Goal: Entertainment & Leisure: Browse casually

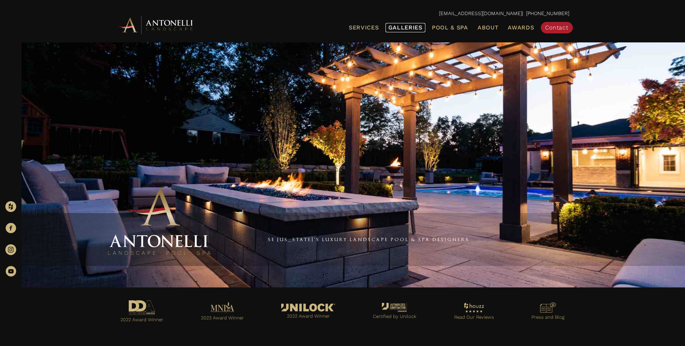
click at [400, 25] on span "Galleries" at bounding box center [405, 27] width 34 height 7
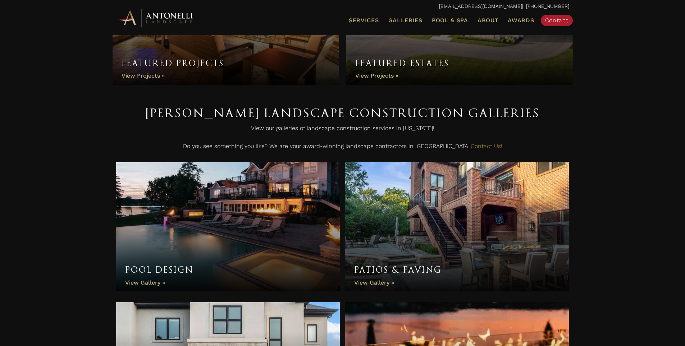
scroll to position [180, 0]
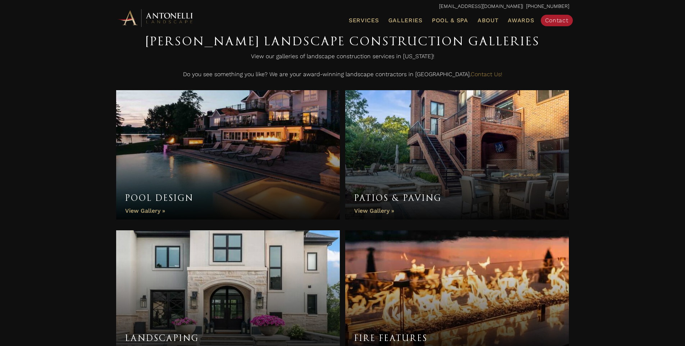
click at [161, 174] on link "Pool Design" at bounding box center [228, 154] width 224 height 129
click at [146, 210] on link "Pool Design" at bounding box center [228, 154] width 224 height 129
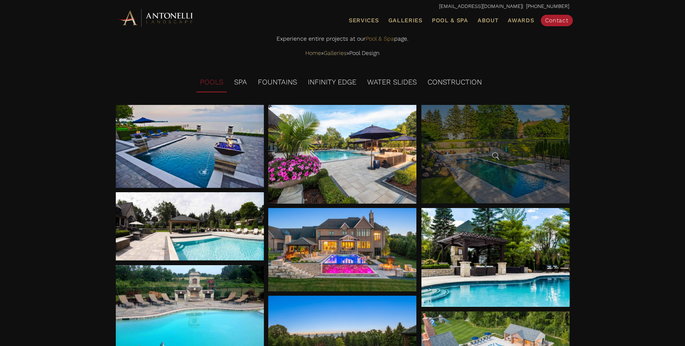
scroll to position [98, 0]
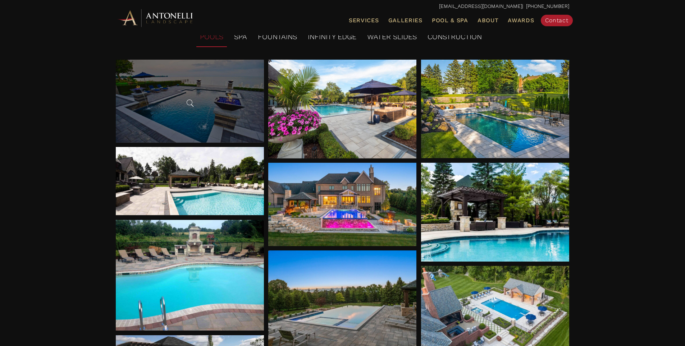
click at [187, 107] on span at bounding box center [189, 103] width 11 height 11
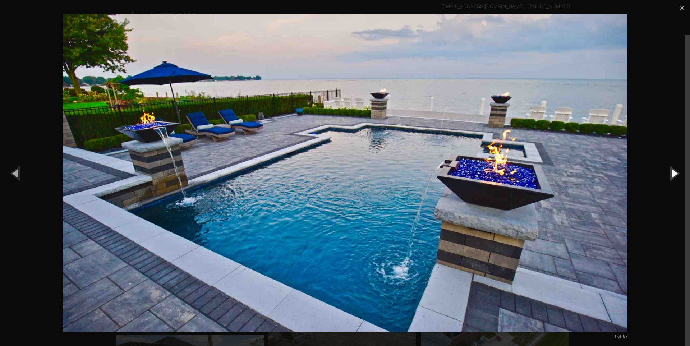
click at [673, 170] on button "Next (Right arrow key)" at bounding box center [674, 174] width 32 height 40
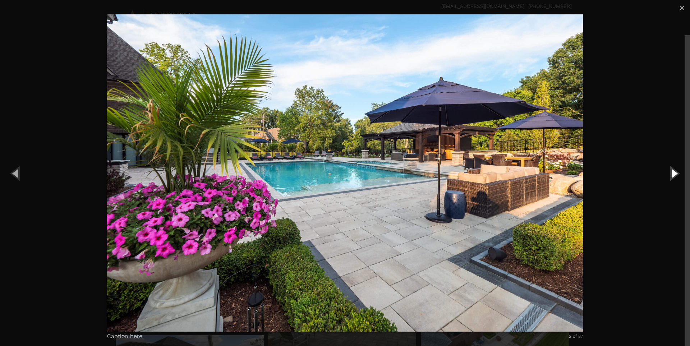
click at [674, 171] on button "Next (Right arrow key)" at bounding box center [674, 174] width 32 height 40
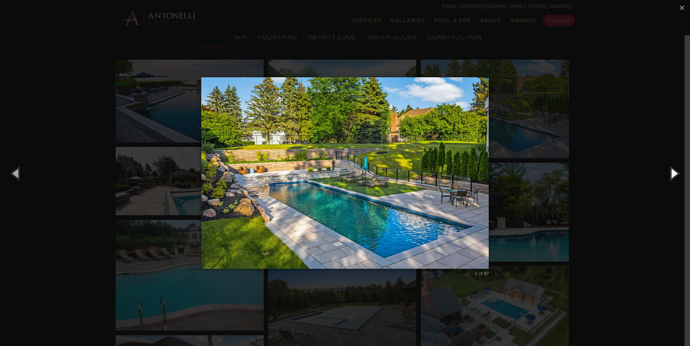
click at [674, 171] on button "Next (Right arrow key)" at bounding box center [674, 174] width 32 height 40
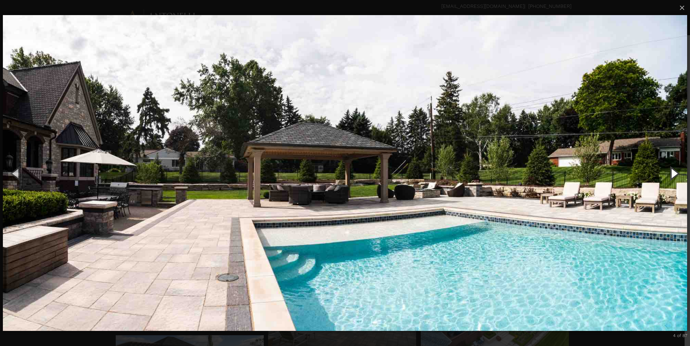
click at [674, 171] on button "Next (Right arrow key)" at bounding box center [674, 174] width 32 height 40
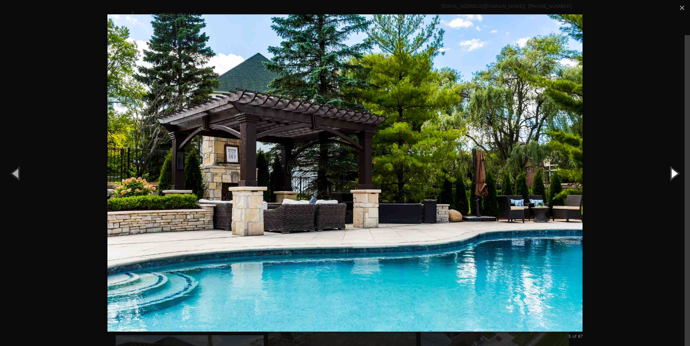
click at [674, 171] on button "Next (Right arrow key)" at bounding box center [674, 174] width 32 height 40
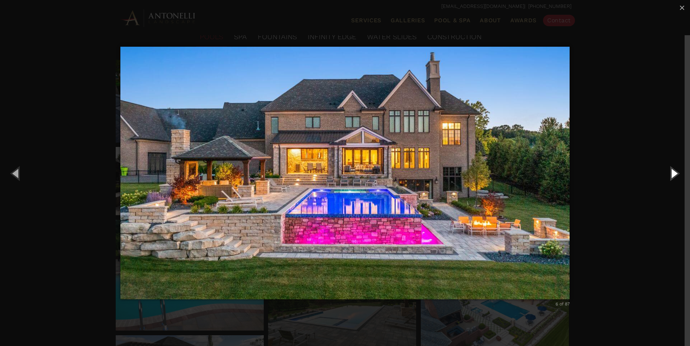
click at [674, 171] on button "Next (Right arrow key)" at bounding box center [674, 174] width 32 height 40
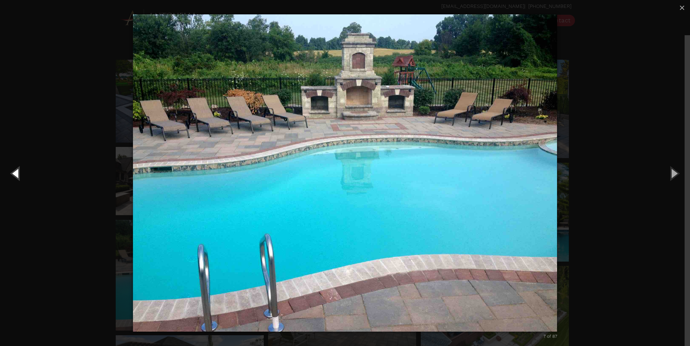
click at [12, 171] on button "Previous (Left arrow key)" at bounding box center [16, 174] width 32 height 40
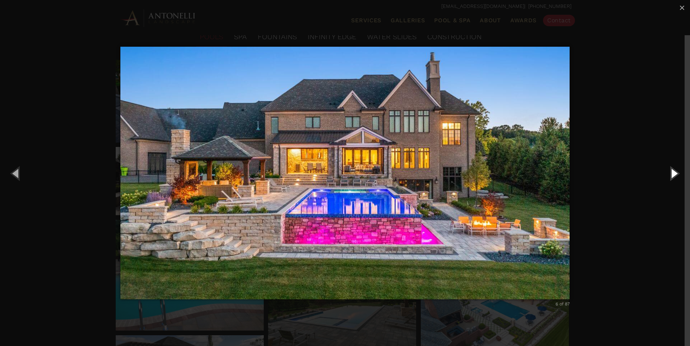
click at [673, 177] on button "Next (Right arrow key)" at bounding box center [674, 174] width 32 height 40
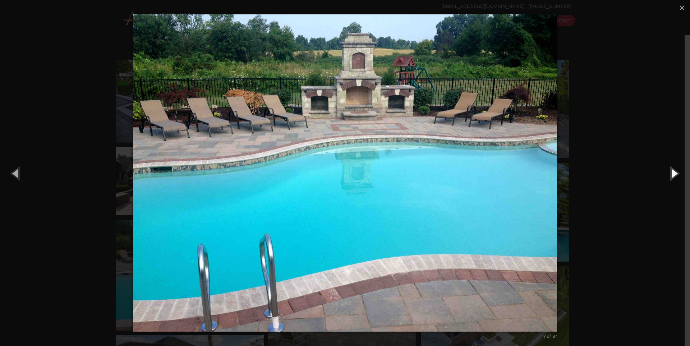
click at [673, 175] on button "Next (Right arrow key)" at bounding box center [674, 174] width 32 height 40
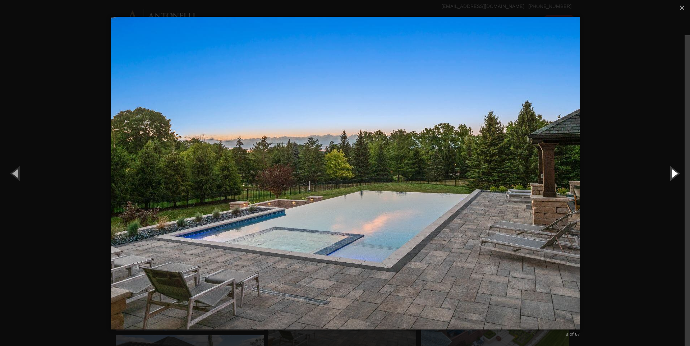
click at [675, 173] on button "Next (Right arrow key)" at bounding box center [674, 174] width 32 height 40
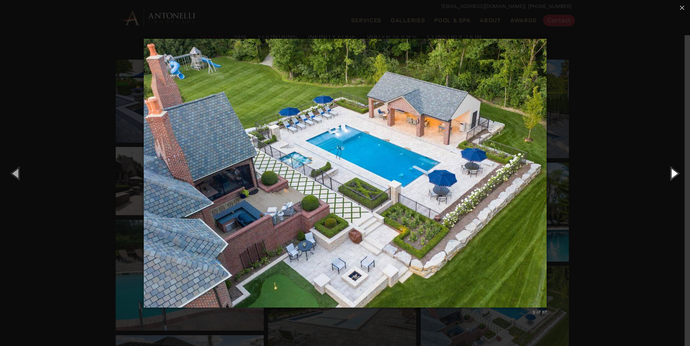
click at [672, 173] on button "Next (Right arrow key)" at bounding box center [674, 174] width 32 height 40
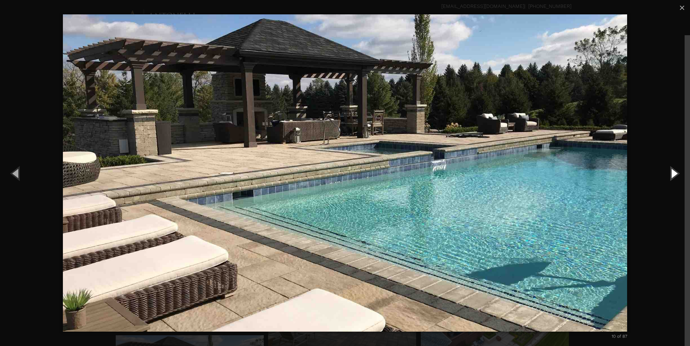
click at [672, 173] on button "Next (Right arrow key)" at bounding box center [674, 174] width 32 height 40
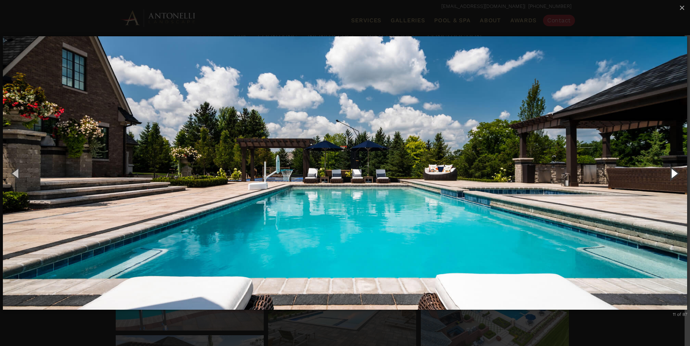
click at [672, 173] on button "Next (Right arrow key)" at bounding box center [674, 174] width 32 height 40
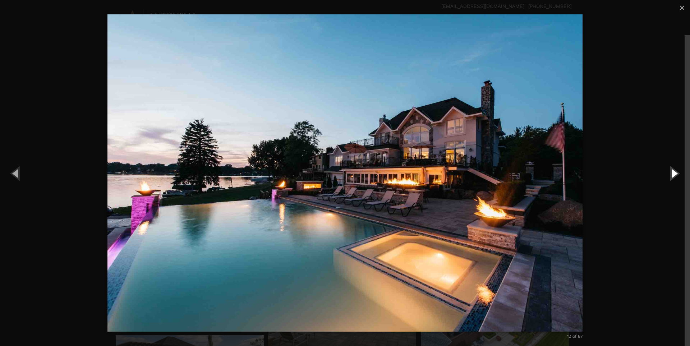
click at [672, 173] on button "Next (Right arrow key)" at bounding box center [674, 174] width 32 height 40
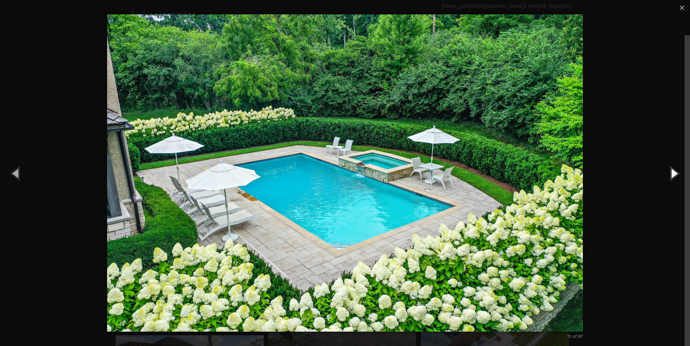
click at [672, 173] on button "Next (Right arrow key)" at bounding box center [674, 174] width 32 height 40
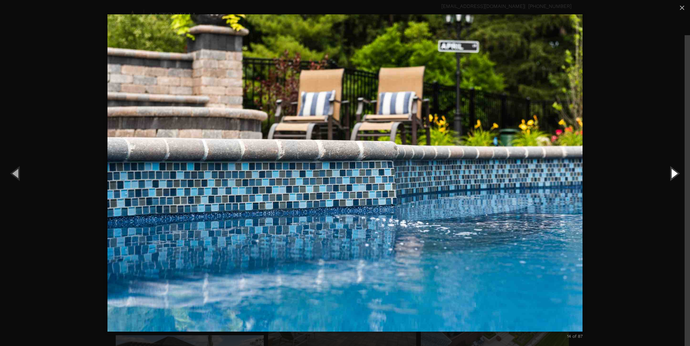
click at [674, 171] on button "Next (Right arrow key)" at bounding box center [674, 174] width 32 height 40
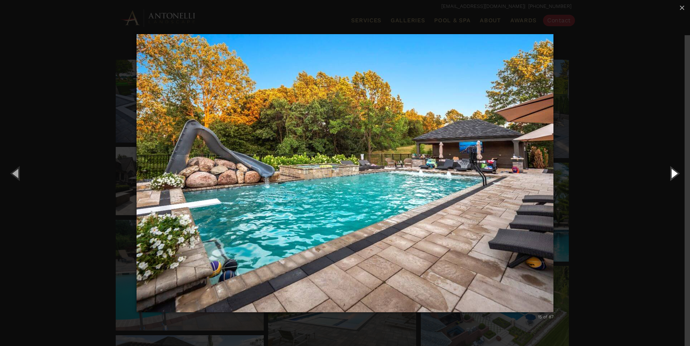
click at [674, 171] on button "Next (Right arrow key)" at bounding box center [674, 174] width 32 height 40
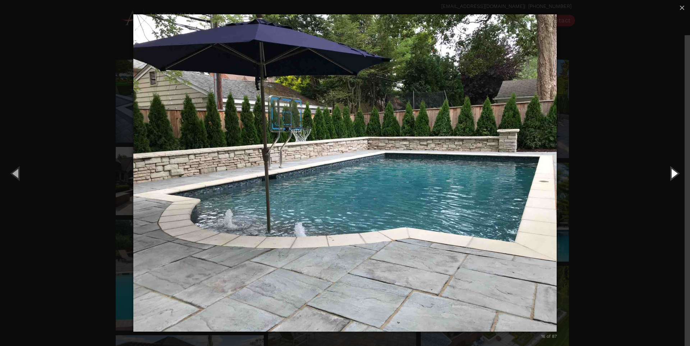
click at [674, 171] on button "Next (Right arrow key)" at bounding box center [674, 174] width 32 height 40
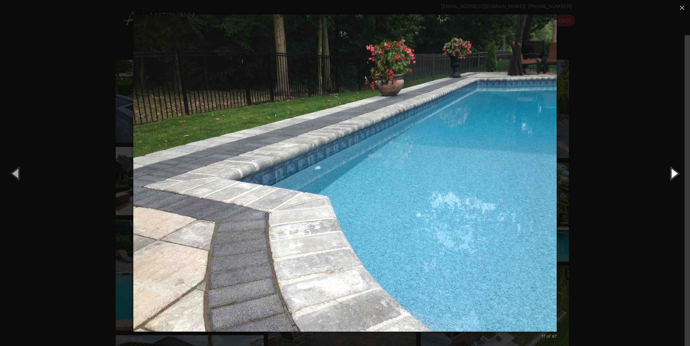
click at [674, 171] on button "Next (Right arrow key)" at bounding box center [674, 174] width 32 height 40
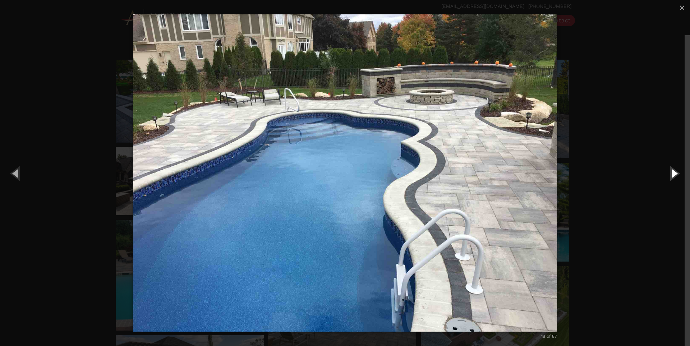
click at [674, 171] on button "Next (Right arrow key)" at bounding box center [674, 174] width 32 height 40
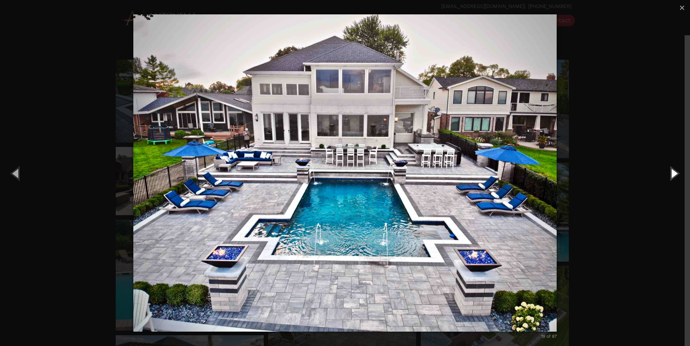
click at [674, 171] on button "Next (Right arrow key)" at bounding box center [674, 174] width 32 height 40
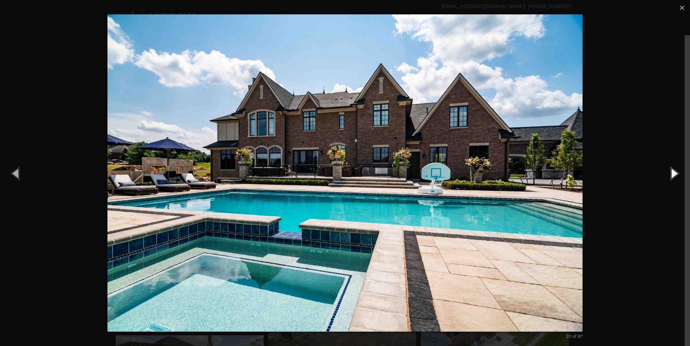
click at [674, 171] on button "Next (Right arrow key)" at bounding box center [674, 174] width 32 height 40
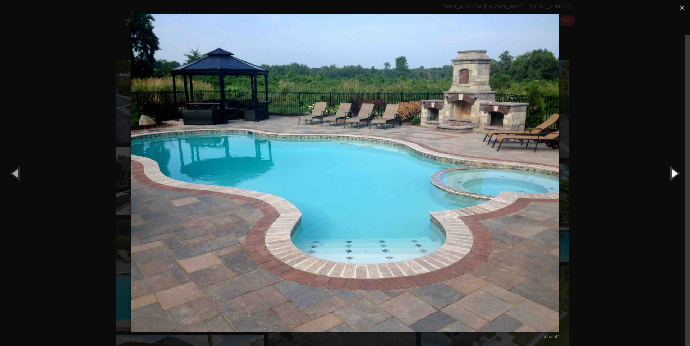
click at [674, 171] on button "Next (Right arrow key)" at bounding box center [674, 174] width 32 height 40
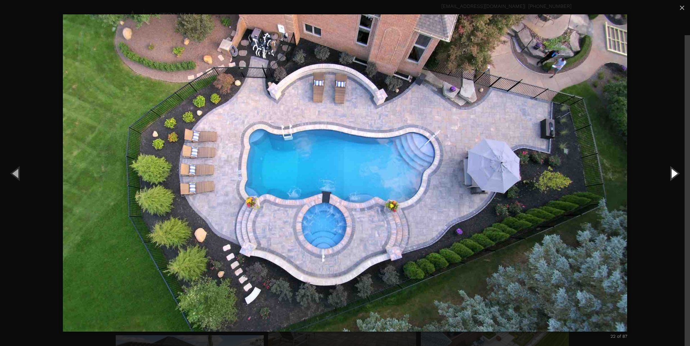
click at [674, 171] on button "Next (Right arrow key)" at bounding box center [674, 174] width 32 height 40
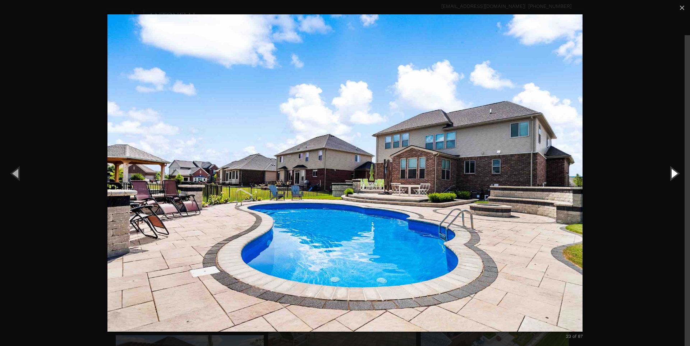
click at [674, 171] on button "Next (Right arrow key)" at bounding box center [674, 174] width 32 height 40
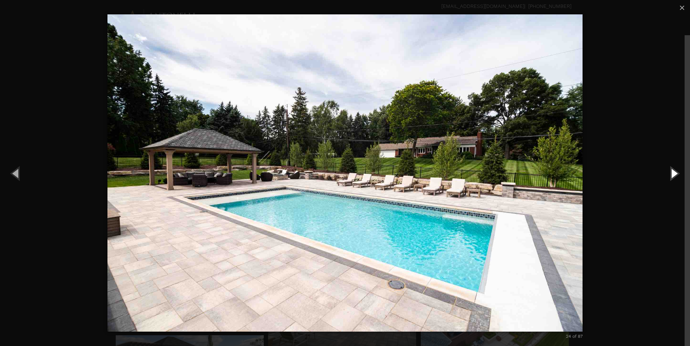
click at [674, 171] on button "Next (Right arrow key)" at bounding box center [674, 174] width 32 height 40
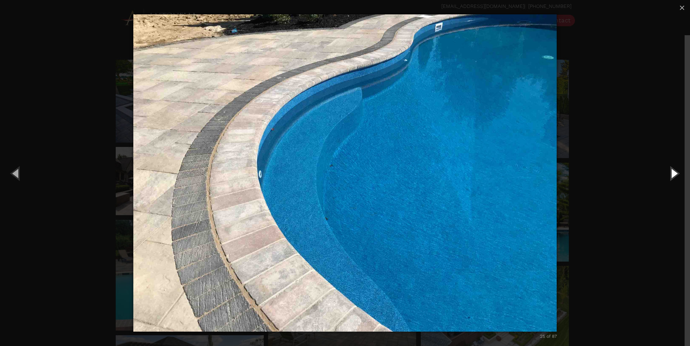
click at [674, 171] on button "Next (Right arrow key)" at bounding box center [674, 174] width 32 height 40
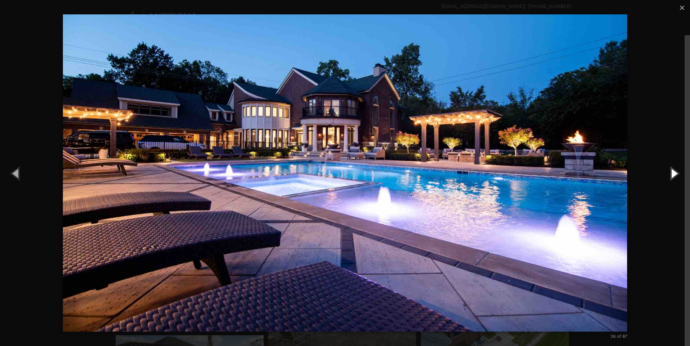
click at [674, 171] on button "Next (Right arrow key)" at bounding box center [674, 174] width 32 height 40
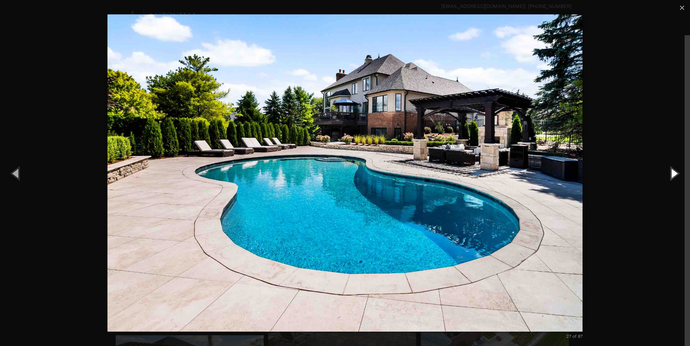
click at [674, 171] on button "Next (Right arrow key)" at bounding box center [674, 174] width 32 height 40
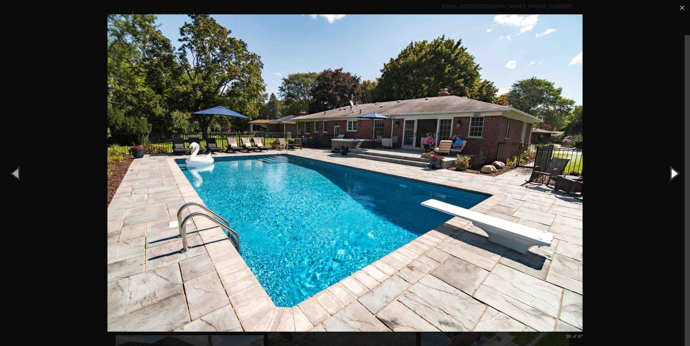
click at [674, 171] on button "Next (Right arrow key)" at bounding box center [674, 174] width 32 height 40
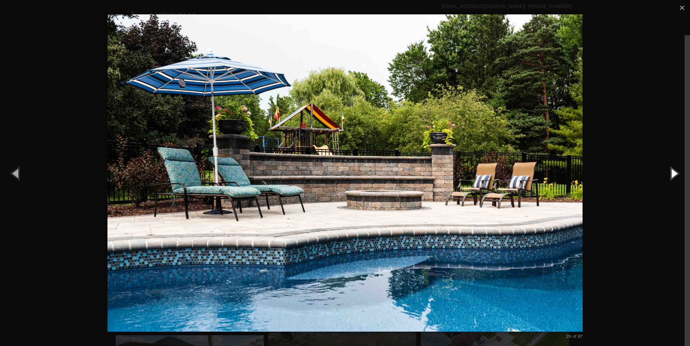
click at [674, 171] on button "Next (Right arrow key)" at bounding box center [674, 174] width 32 height 40
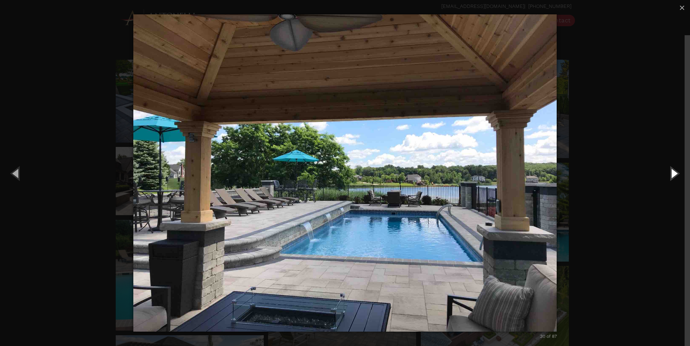
click at [674, 171] on button "Next (Right arrow key)" at bounding box center [674, 174] width 32 height 40
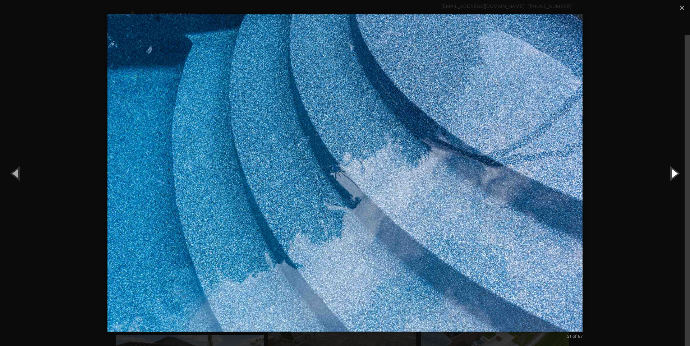
click at [674, 171] on button "Next (Right arrow key)" at bounding box center [674, 174] width 32 height 40
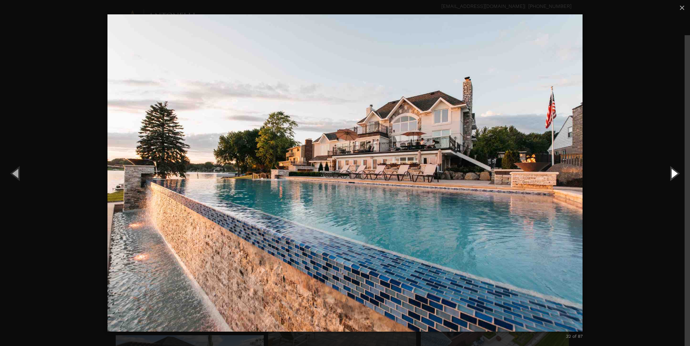
click at [674, 171] on button "Next (Right arrow key)" at bounding box center [674, 174] width 32 height 40
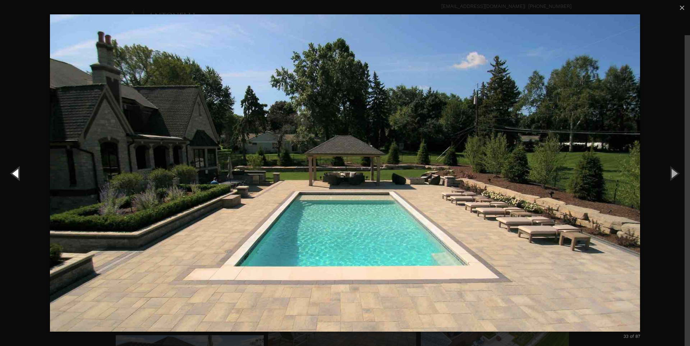
click at [18, 175] on button "Previous (Left arrow key)" at bounding box center [16, 174] width 32 height 40
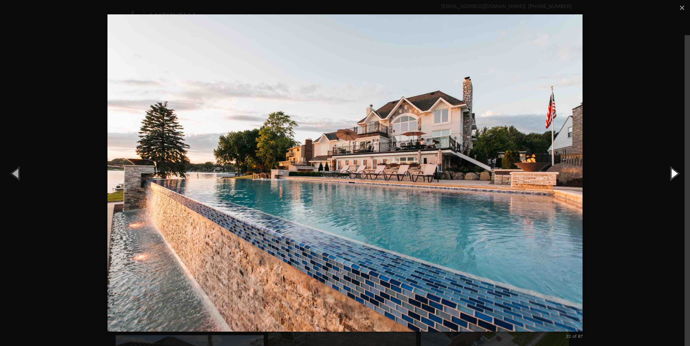
click at [677, 170] on button "Next (Right arrow key)" at bounding box center [674, 174] width 32 height 40
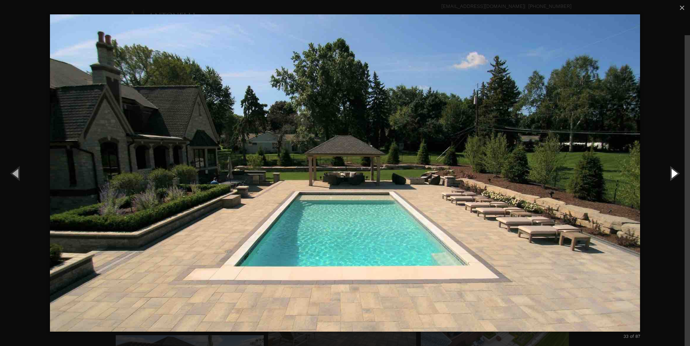
click at [677, 170] on button "Next (Right arrow key)" at bounding box center [674, 174] width 32 height 40
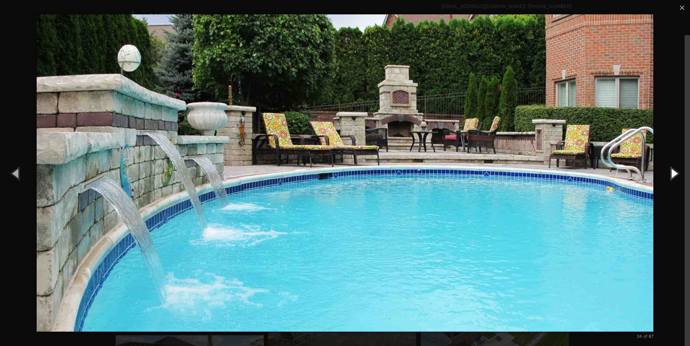
click at [672, 174] on button "Next (Right arrow key)" at bounding box center [674, 174] width 32 height 40
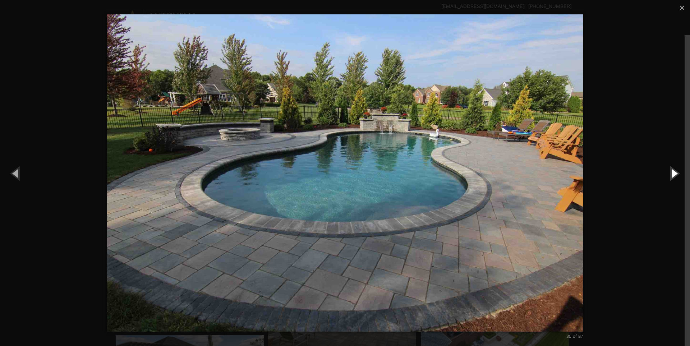
click at [672, 174] on button "Next (Right arrow key)" at bounding box center [674, 174] width 32 height 40
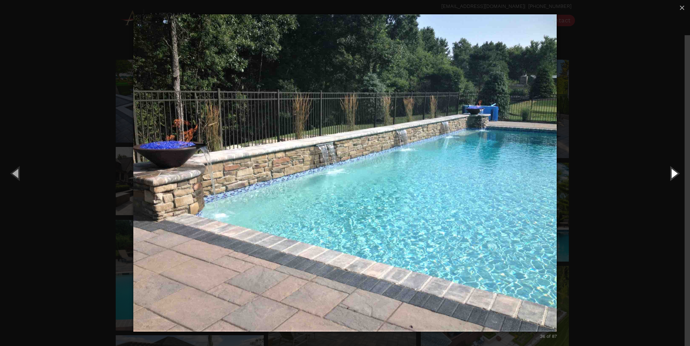
click at [672, 173] on button "Next (Right arrow key)" at bounding box center [674, 174] width 32 height 40
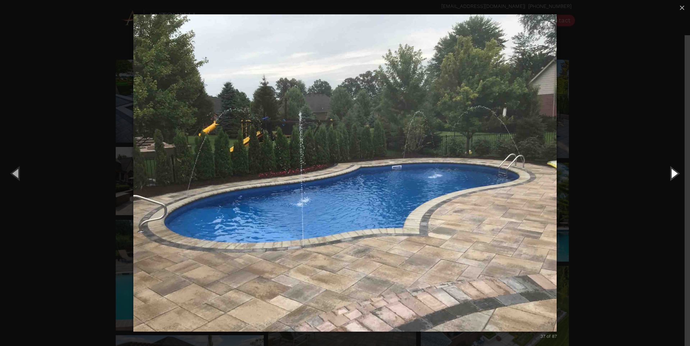
click at [672, 173] on button "Next (Right arrow key)" at bounding box center [674, 174] width 32 height 40
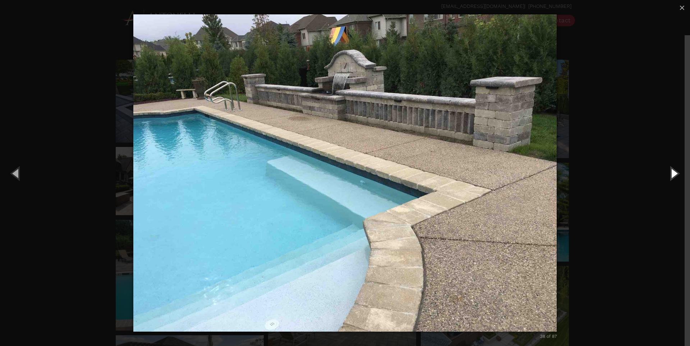
click at [672, 173] on button "Next (Right arrow key)" at bounding box center [674, 174] width 32 height 40
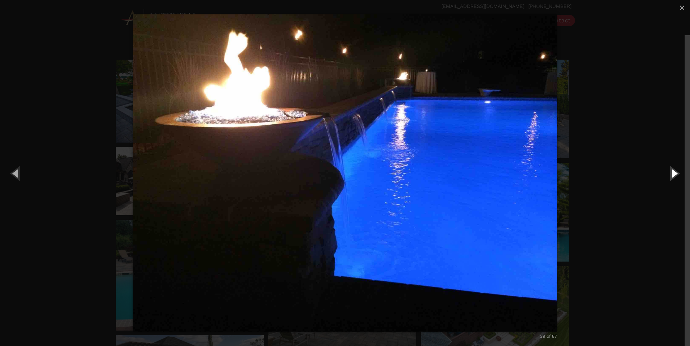
click at [672, 173] on button "Next (Right arrow key)" at bounding box center [674, 174] width 32 height 40
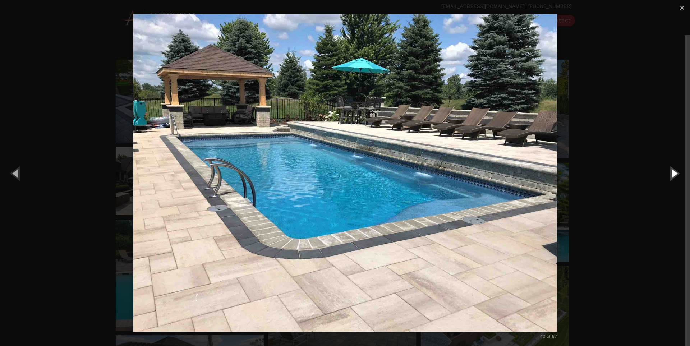
click at [672, 173] on button "Next (Right arrow key)" at bounding box center [674, 174] width 32 height 40
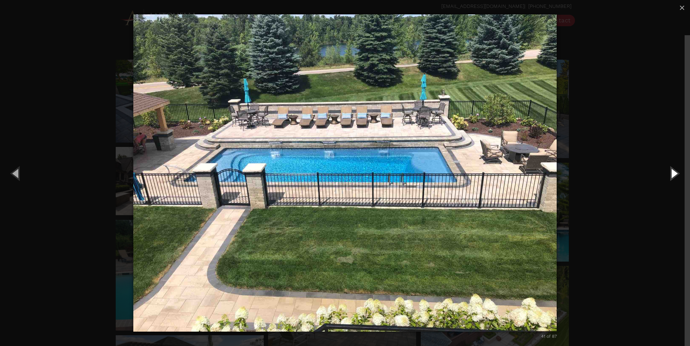
click at [672, 173] on button "Next (Right arrow key)" at bounding box center [674, 174] width 32 height 40
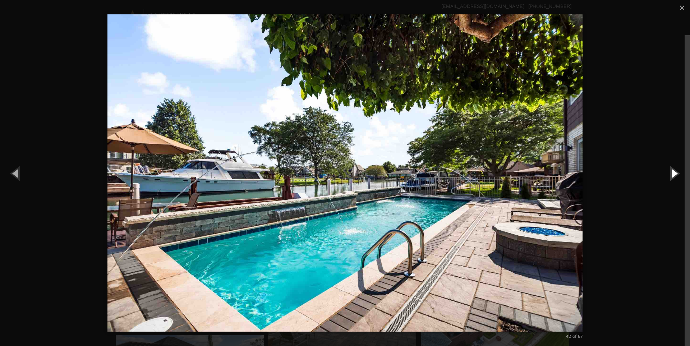
click at [672, 173] on button "Next (Right arrow key)" at bounding box center [674, 174] width 32 height 40
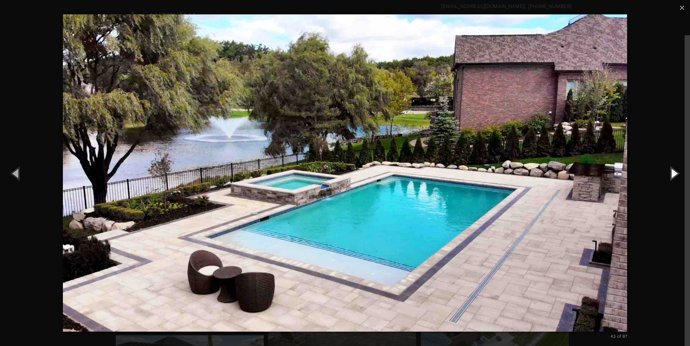
click at [672, 173] on button "Next (Right arrow key)" at bounding box center [674, 174] width 32 height 40
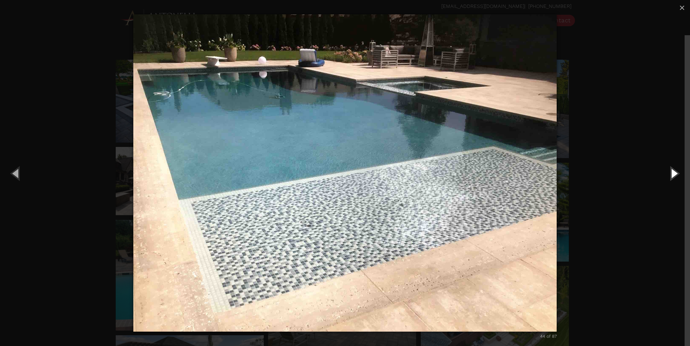
click at [672, 173] on button "Next (Right arrow key)" at bounding box center [674, 174] width 32 height 40
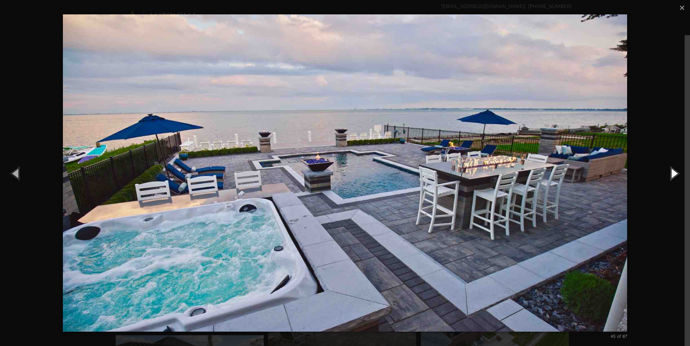
click at [672, 173] on button "Next (Right arrow key)" at bounding box center [674, 174] width 32 height 40
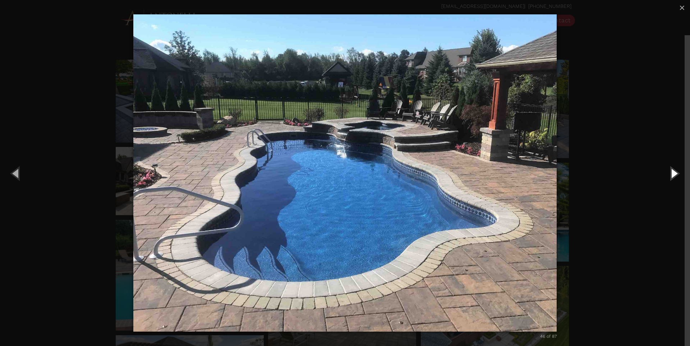
click at [672, 173] on button "Next (Right arrow key)" at bounding box center [674, 174] width 32 height 40
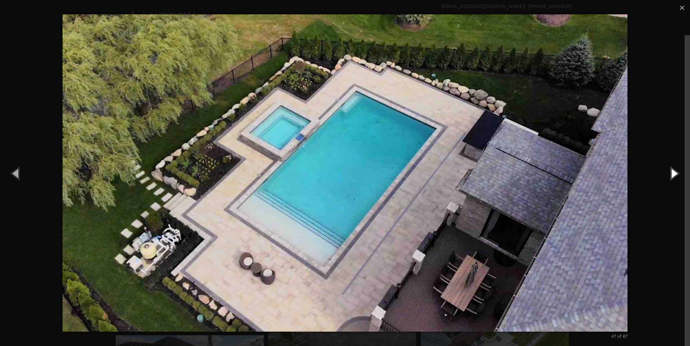
click at [672, 173] on button "Next (Right arrow key)" at bounding box center [674, 174] width 32 height 40
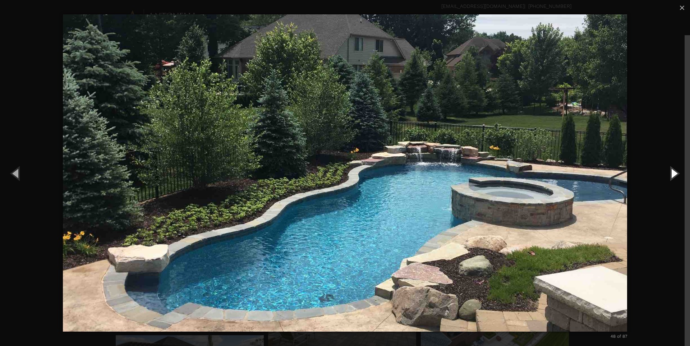
click at [672, 173] on button "Next (Right arrow key)" at bounding box center [674, 174] width 32 height 40
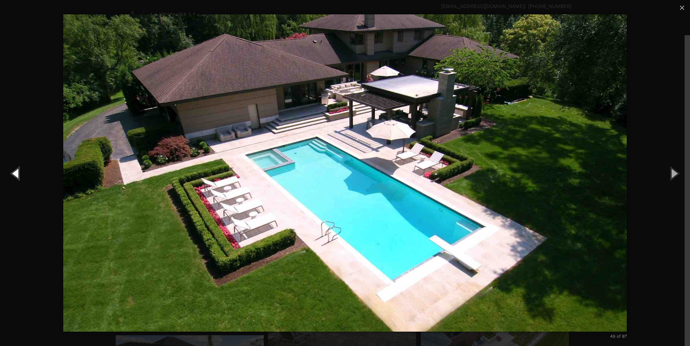
click at [18, 172] on button "Previous (Left arrow key)" at bounding box center [16, 174] width 32 height 40
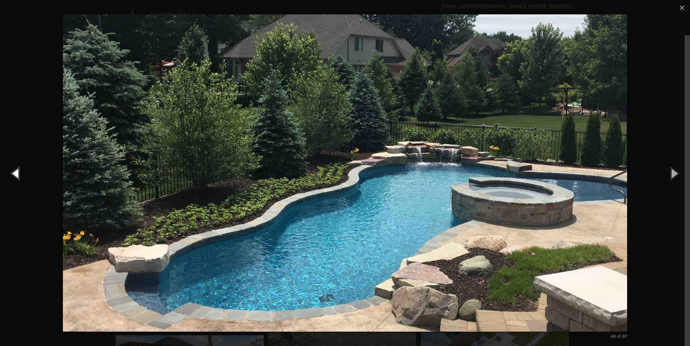
click at [18, 172] on button "Previous (Left arrow key)" at bounding box center [16, 174] width 32 height 40
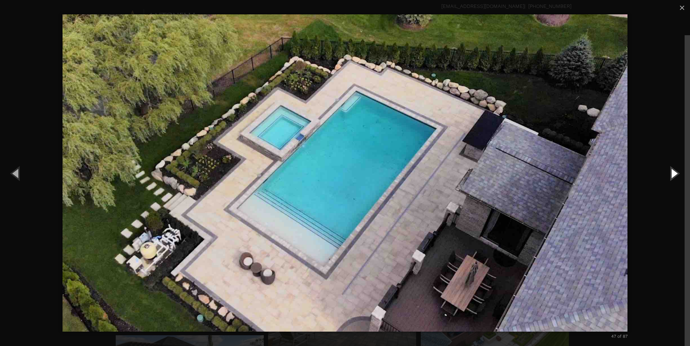
click at [676, 173] on button "Next (Right arrow key)" at bounding box center [674, 174] width 32 height 40
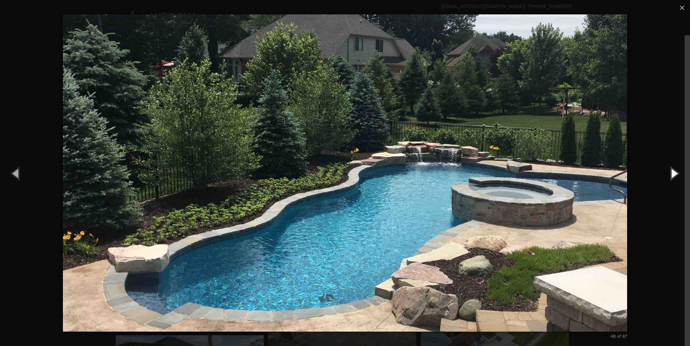
click at [676, 173] on button "Next (Right arrow key)" at bounding box center [674, 174] width 32 height 40
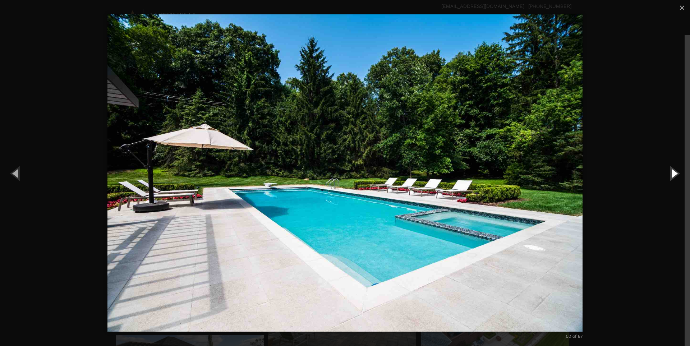
click at [676, 173] on button "Next (Right arrow key)" at bounding box center [674, 174] width 32 height 40
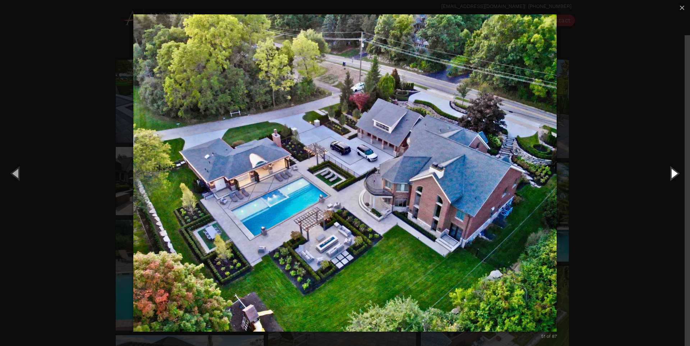
click at [676, 173] on button "Next (Right arrow key)" at bounding box center [674, 174] width 32 height 40
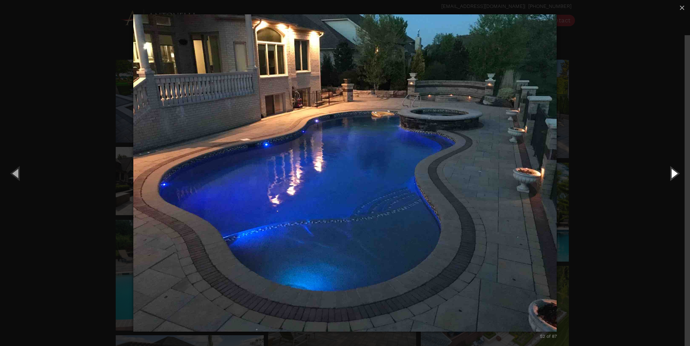
click at [676, 173] on button "Next (Right arrow key)" at bounding box center [674, 174] width 32 height 40
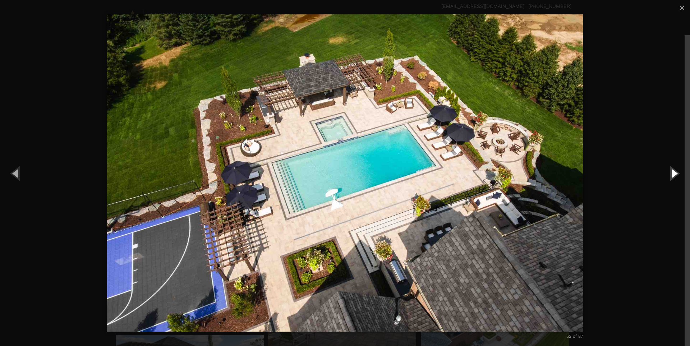
click at [676, 173] on button "Next (Right arrow key)" at bounding box center [674, 174] width 32 height 40
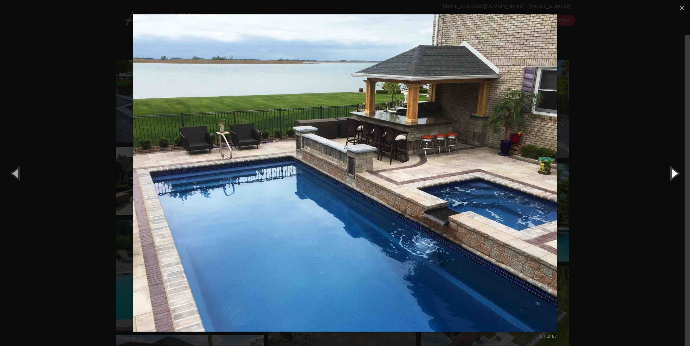
click at [676, 173] on button "Next (Right arrow key)" at bounding box center [674, 174] width 32 height 40
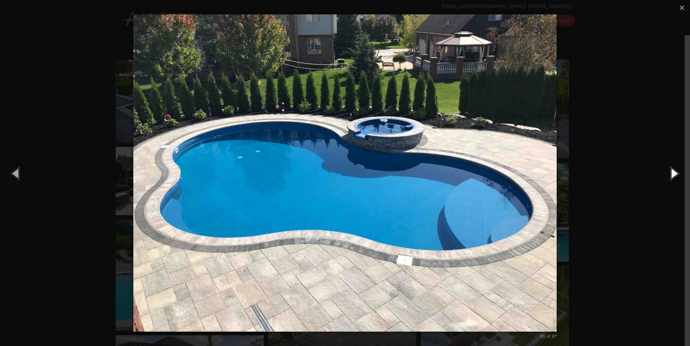
click at [676, 173] on button "Next (Right arrow key)" at bounding box center [674, 174] width 32 height 40
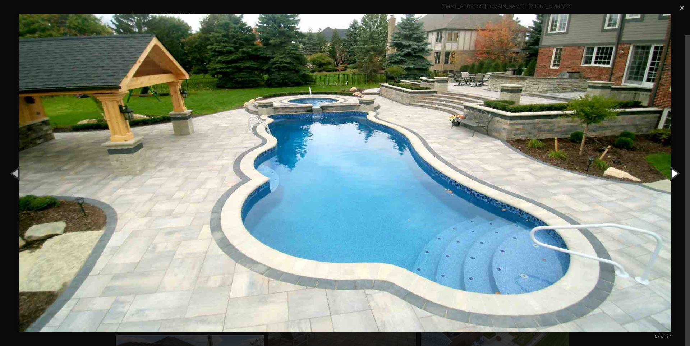
click at [676, 173] on button "Next (Right arrow key)" at bounding box center [674, 174] width 32 height 40
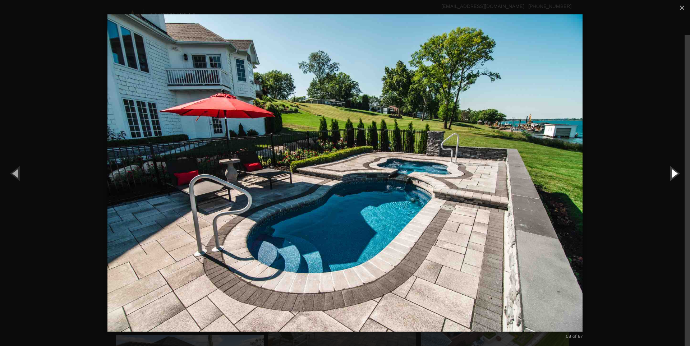
click at [676, 173] on button "Next (Right arrow key)" at bounding box center [674, 174] width 32 height 40
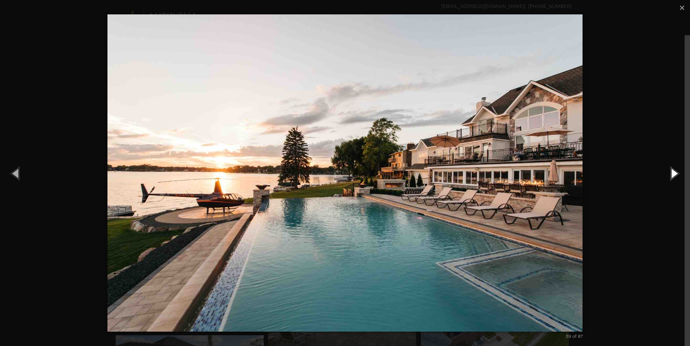
click at [676, 173] on button "Next (Right arrow key)" at bounding box center [674, 174] width 32 height 40
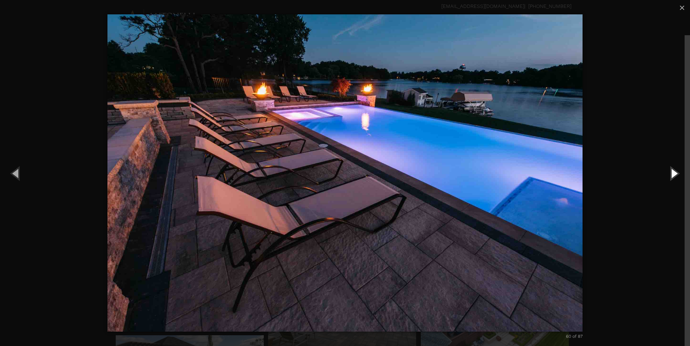
click at [676, 173] on button "Next (Right arrow key)" at bounding box center [674, 174] width 32 height 40
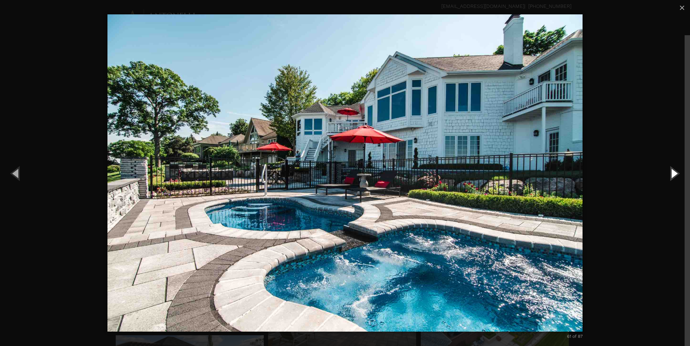
click at [671, 172] on button "Next (Right arrow key)" at bounding box center [674, 174] width 32 height 40
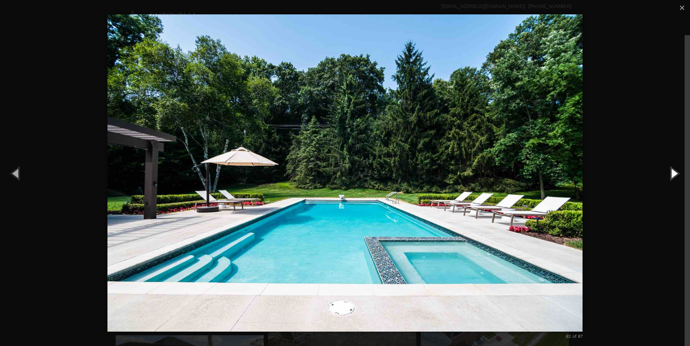
click at [671, 172] on button "Next (Right arrow key)" at bounding box center [674, 174] width 32 height 40
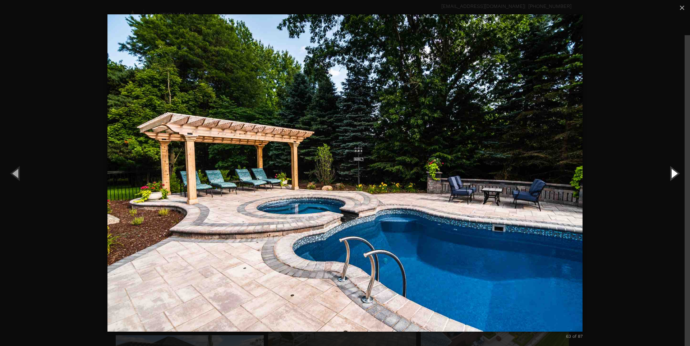
click at [671, 172] on button "Next (Right arrow key)" at bounding box center [674, 174] width 32 height 40
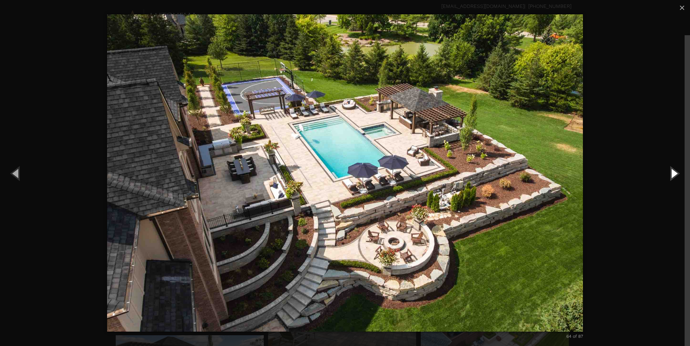
click at [673, 174] on button "Next (Right arrow key)" at bounding box center [674, 174] width 32 height 40
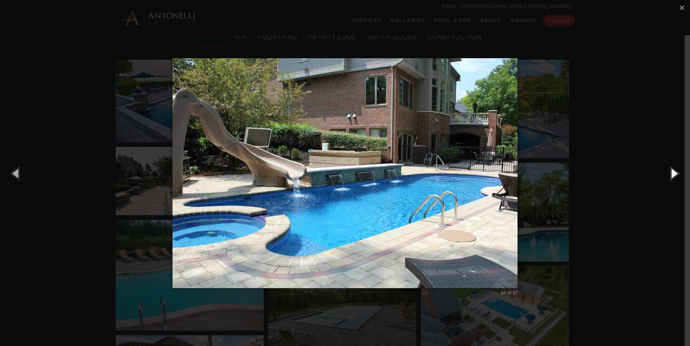
click at [673, 174] on button "Next (Right arrow key)" at bounding box center [674, 174] width 32 height 40
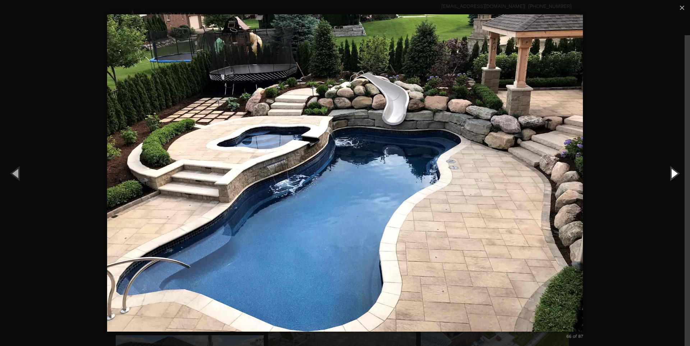
click at [673, 174] on button "Next (Right arrow key)" at bounding box center [674, 174] width 32 height 40
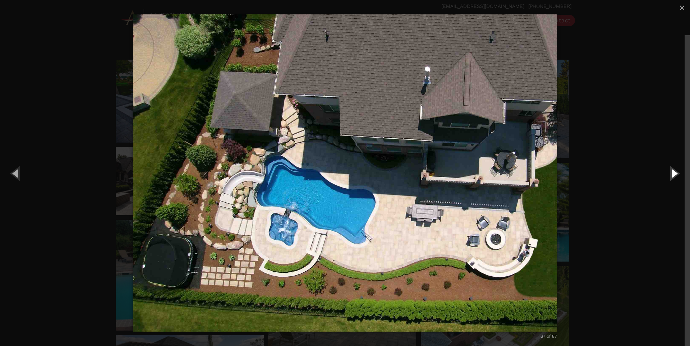
click at [674, 174] on button "Next (Right arrow key)" at bounding box center [674, 174] width 32 height 40
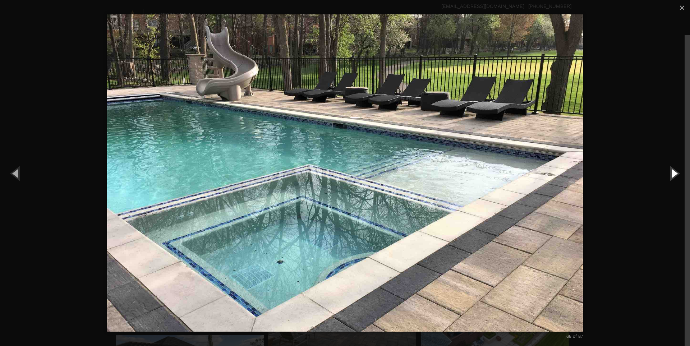
click at [674, 174] on button "Next (Right arrow key)" at bounding box center [674, 174] width 32 height 40
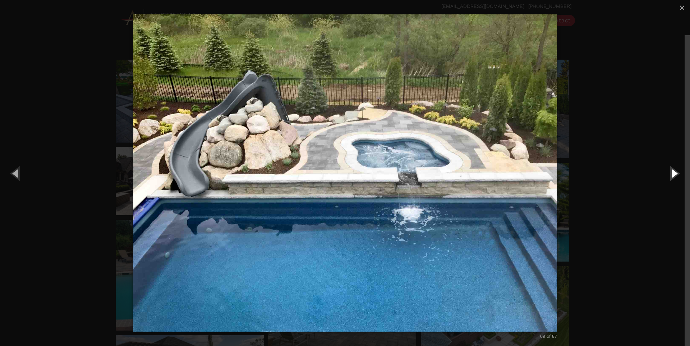
click at [674, 174] on button "Next (Right arrow key)" at bounding box center [674, 174] width 32 height 40
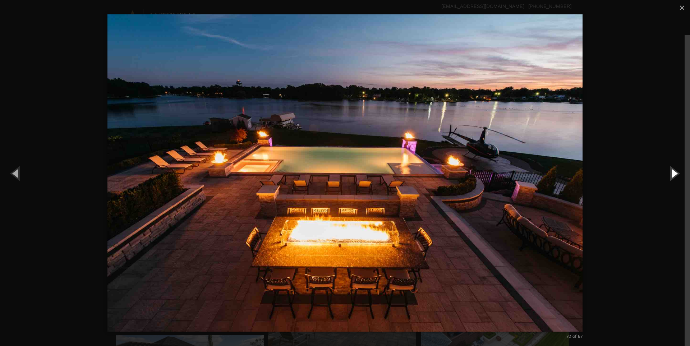
click at [674, 174] on button "Next (Right arrow key)" at bounding box center [674, 174] width 32 height 40
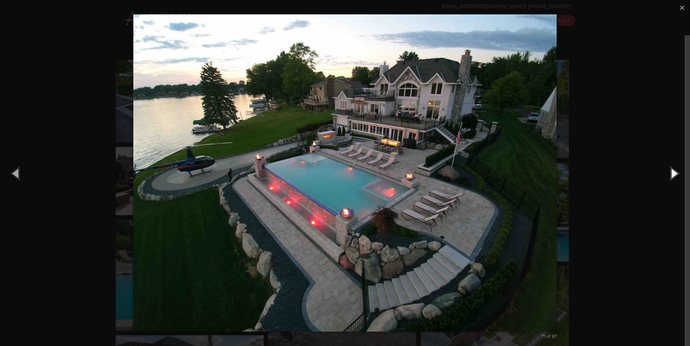
click at [674, 174] on button "Next (Right arrow key)" at bounding box center [674, 174] width 32 height 40
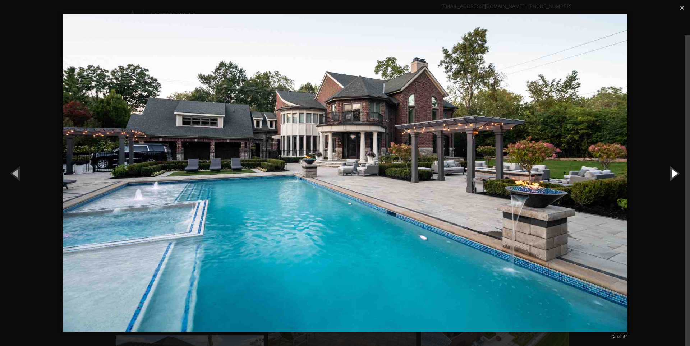
click at [674, 174] on button "Next (Right arrow key)" at bounding box center [674, 174] width 32 height 40
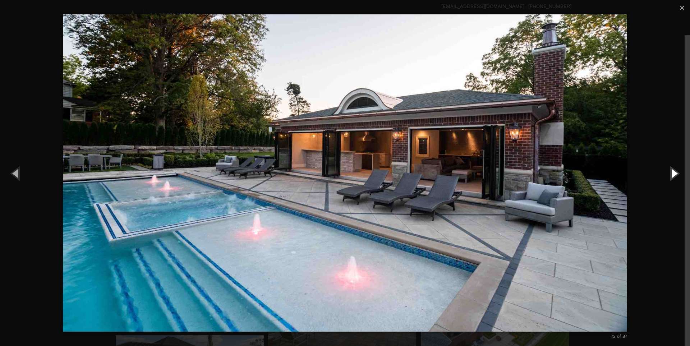
click at [674, 174] on button "Next (Right arrow key)" at bounding box center [674, 174] width 32 height 40
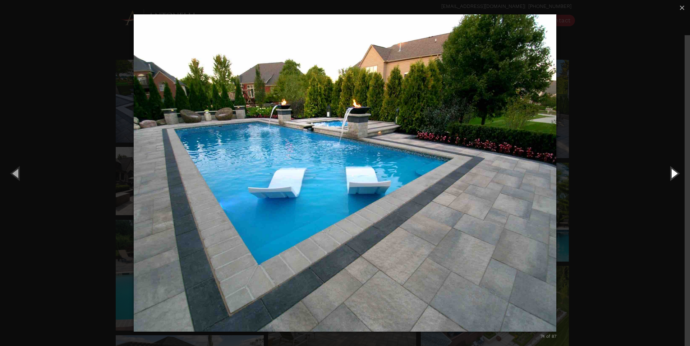
click at [674, 174] on button "Next (Right arrow key)" at bounding box center [674, 174] width 32 height 40
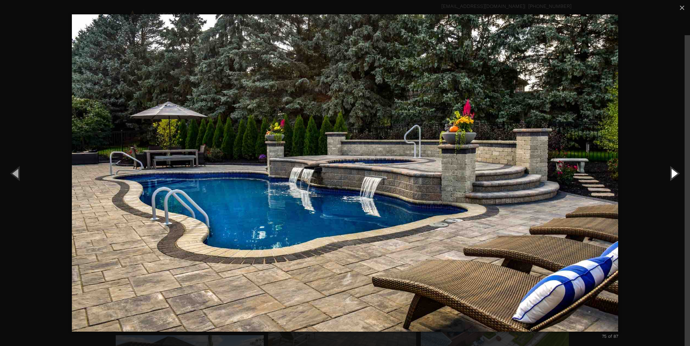
click at [673, 174] on button "Next (Right arrow key)" at bounding box center [674, 174] width 32 height 40
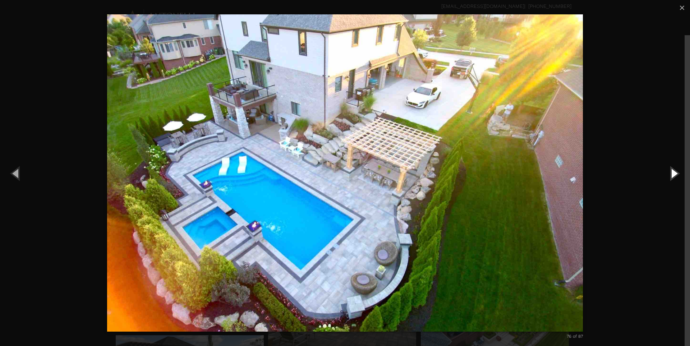
click at [673, 174] on button "Next (Right arrow key)" at bounding box center [674, 174] width 32 height 40
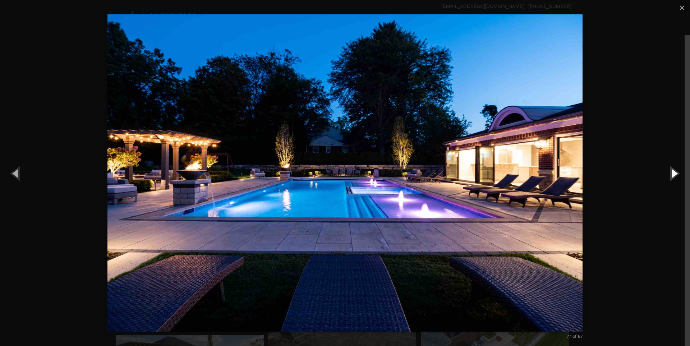
click at [673, 174] on button "Next (Right arrow key)" at bounding box center [674, 174] width 32 height 40
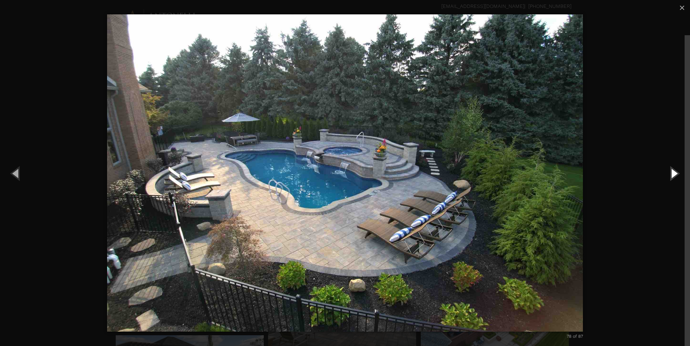
click at [673, 174] on button "Next (Right arrow key)" at bounding box center [674, 174] width 32 height 40
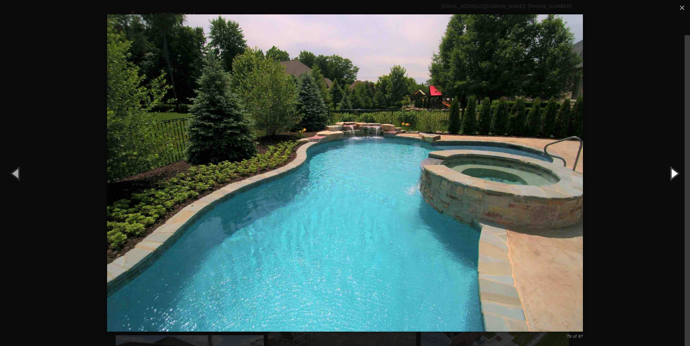
click at [673, 174] on button "Next (Right arrow key)" at bounding box center [674, 174] width 32 height 40
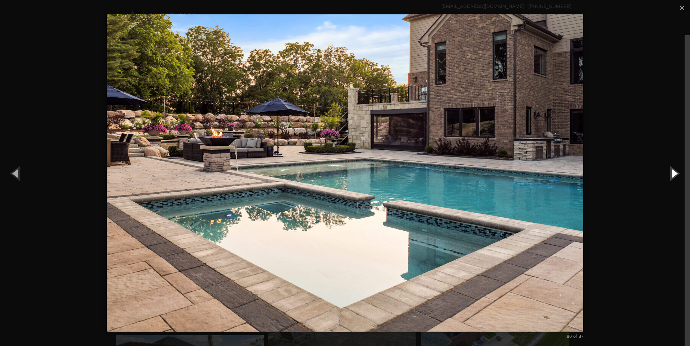
click at [675, 174] on button "Next (Right arrow key)" at bounding box center [674, 174] width 32 height 40
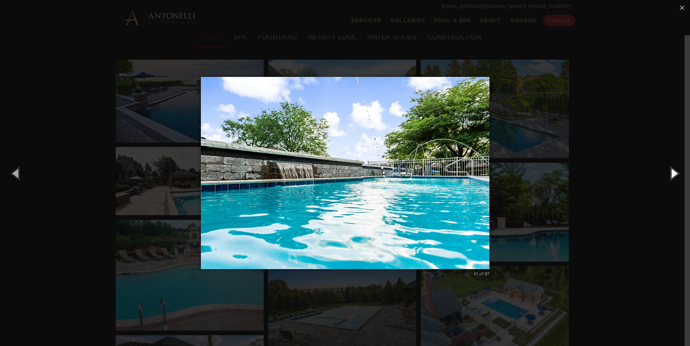
click at [675, 174] on button "Next (Right arrow key)" at bounding box center [674, 174] width 32 height 40
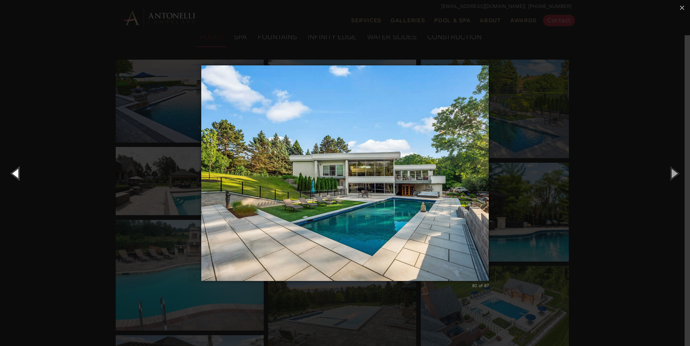
click at [19, 174] on button "Previous (Left arrow key)" at bounding box center [16, 174] width 32 height 40
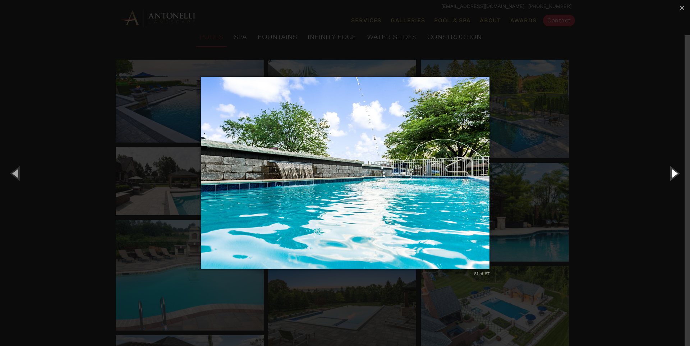
click at [674, 171] on button "Next (Right arrow key)" at bounding box center [674, 174] width 32 height 40
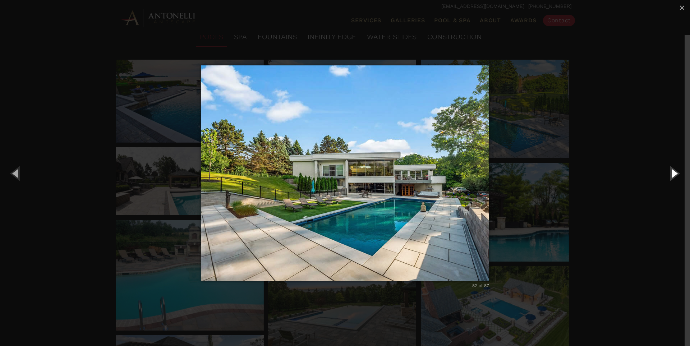
click at [674, 170] on button "Next (Right arrow key)" at bounding box center [674, 174] width 32 height 40
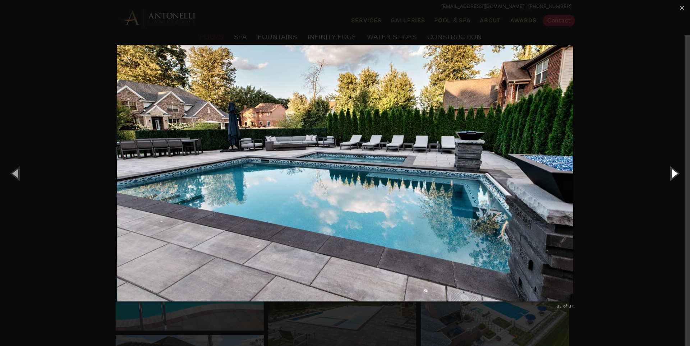
click at [674, 170] on button "Next (Right arrow key)" at bounding box center [674, 174] width 32 height 40
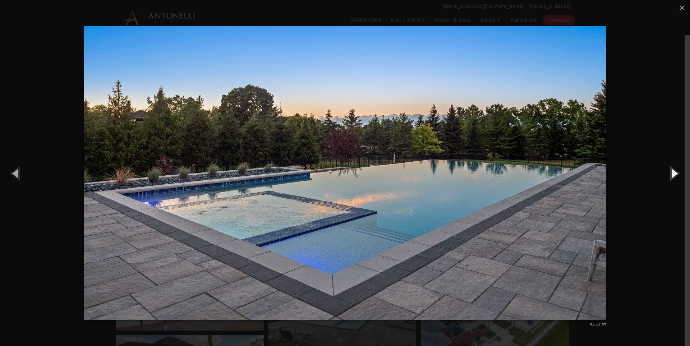
click at [673, 175] on button "Next (Right arrow key)" at bounding box center [674, 174] width 32 height 40
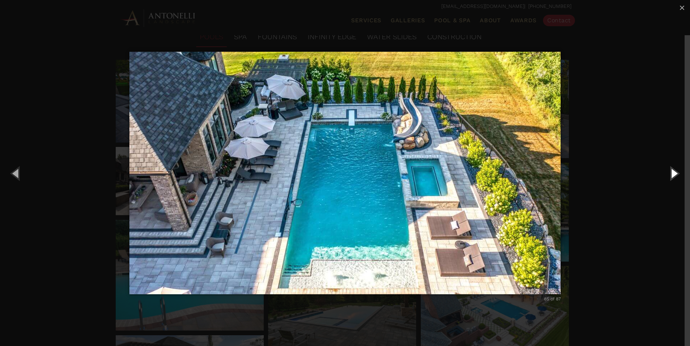
click at [673, 175] on button "Next (Right arrow key)" at bounding box center [674, 174] width 32 height 40
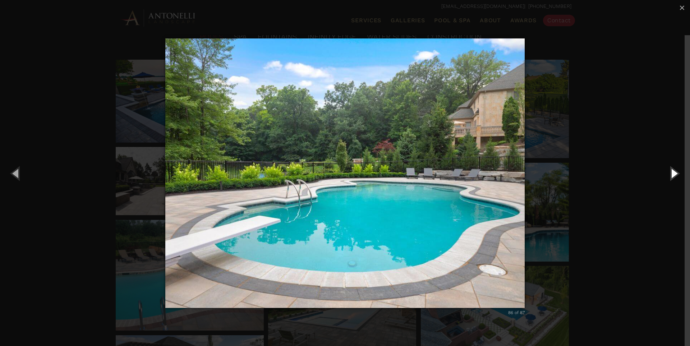
click at [673, 175] on button "Next (Right arrow key)" at bounding box center [674, 174] width 32 height 40
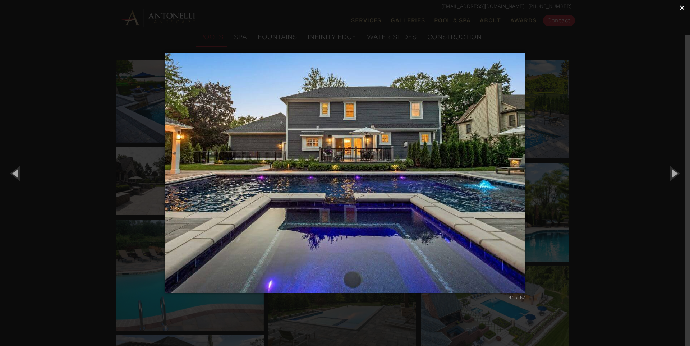
click at [684, 4] on span "×" at bounding box center [682, 7] width 6 height 11
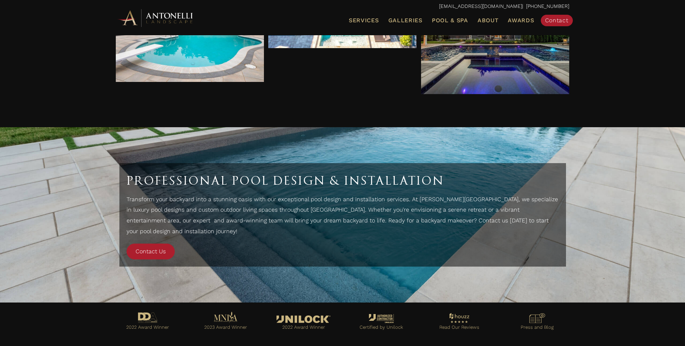
scroll to position [3056, 0]
